Goal: Check status

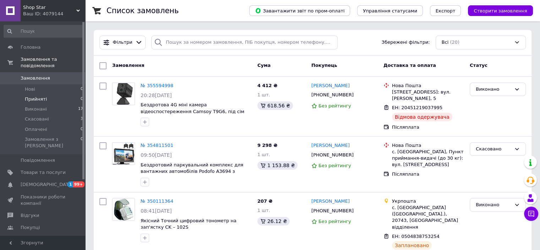
click at [33, 96] on span "Прийняті" at bounding box center [36, 99] width 22 height 6
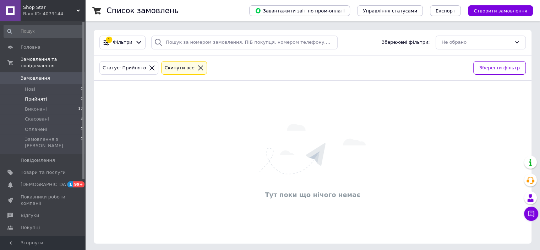
click at [62, 7] on span "Shop Star" at bounding box center [49, 7] width 53 height 6
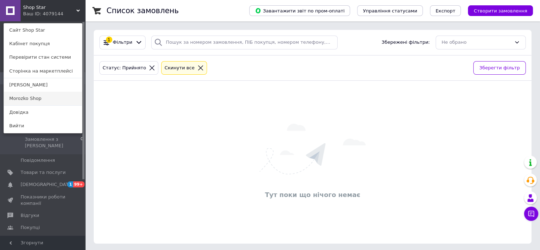
click at [39, 99] on link "Morozko Shop" at bounding box center [43, 98] width 78 height 13
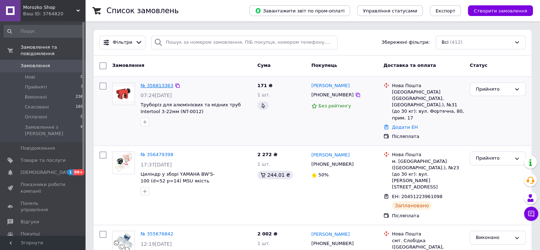
click at [156, 83] on link "№ 356813363" at bounding box center [157, 85] width 33 height 5
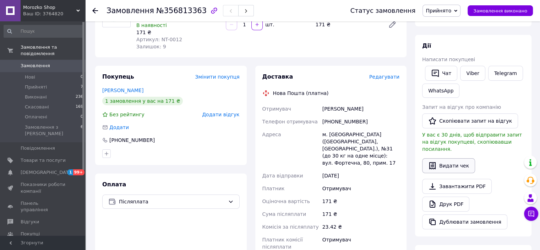
scroll to position [71, 0]
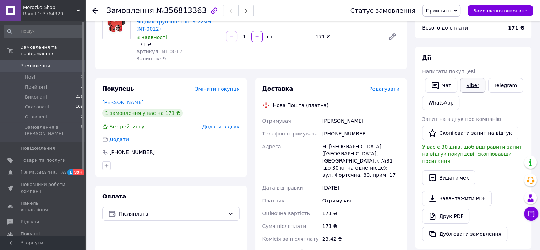
click at [472, 85] on link "Viber" at bounding box center [472, 85] width 25 height 15
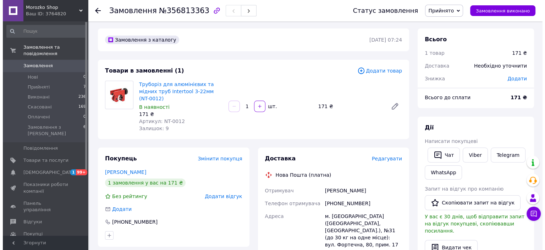
scroll to position [0, 0]
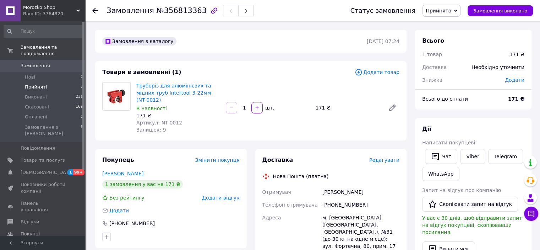
click at [40, 84] on span "Прийняті" at bounding box center [36, 87] width 22 height 6
